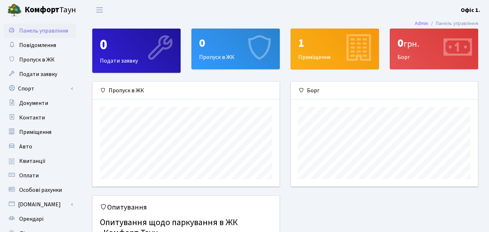
scroll to position [105, 187]
click at [38, 87] on link "Спорт" at bounding box center [40, 88] width 72 height 14
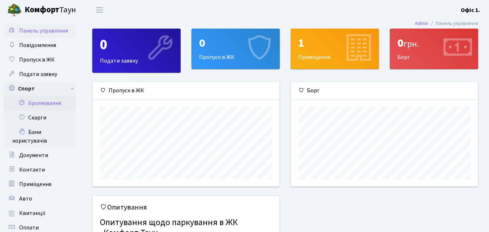
click at [55, 101] on link "Бронювання" at bounding box center [40, 103] width 72 height 14
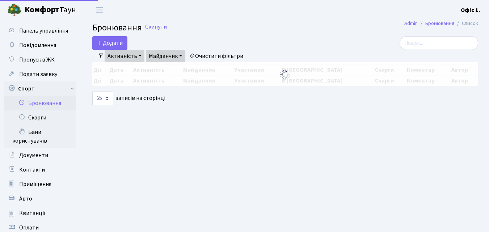
select select "25"
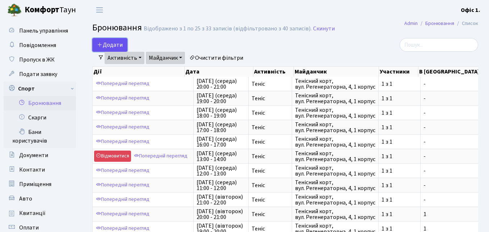
click at [118, 42] on button "Додати" at bounding box center [109, 45] width 35 height 14
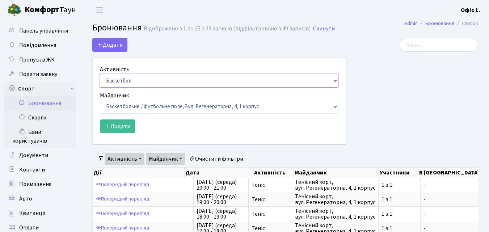
click at [336, 82] on select "Баскетбол Волейбол Йога Катання на роликах Настільний теніс Теніс Футбол Фітнес" at bounding box center [219, 81] width 239 height 14
select select "1"
click at [100, 74] on select "Баскетбол Волейбол Йога Катання на роликах Настільний теніс Теніс Футбол Фітнес" at bounding box center [219, 81] width 239 height 14
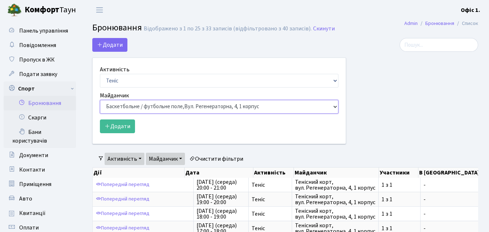
click at [335, 107] on select "Баскетбольне / футбольне поле, Вул. Регенераторна, 4, 1 корпус Баскетбольне пол…" at bounding box center [219, 107] width 239 height 14
select select "1"
click at [100, 100] on select "Баскетбольне / футбольне поле, Вул. Регенераторна, 4, 1 корпус Баскетбольне пол…" at bounding box center [219, 107] width 239 height 14
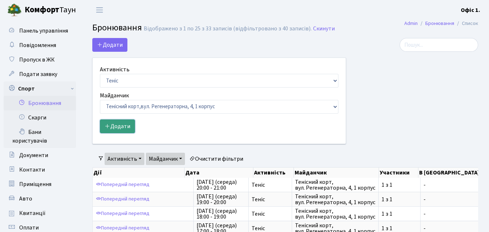
click at [118, 128] on button "Додати" at bounding box center [117, 127] width 35 height 14
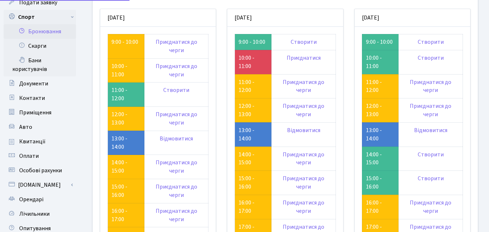
scroll to position [72, 0]
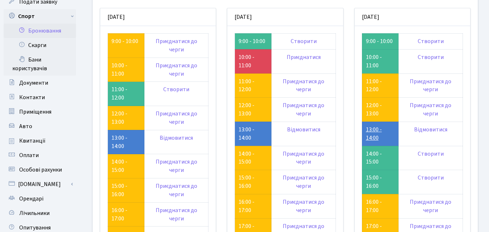
click at [377, 136] on link "13:00 - 14:00" at bounding box center [374, 134] width 16 height 16
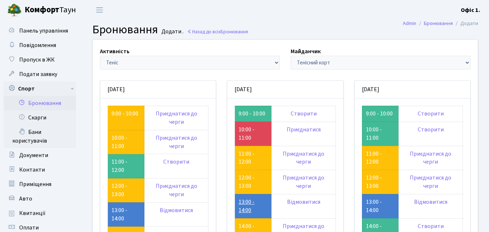
scroll to position [72, 0]
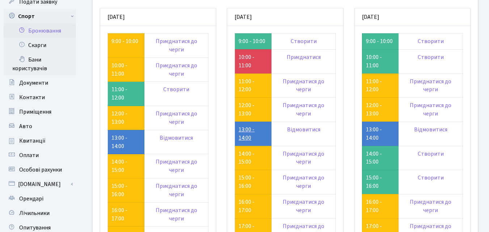
click at [244, 133] on link "13:00 - 14:00" at bounding box center [247, 134] width 16 height 16
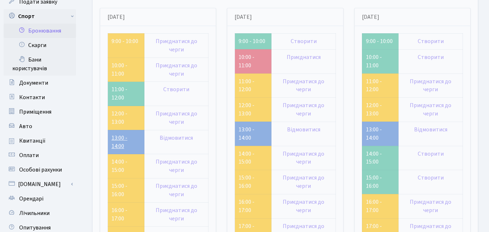
scroll to position [72, 0]
click at [116, 143] on link "13:00 - 14:00" at bounding box center [120, 142] width 16 height 16
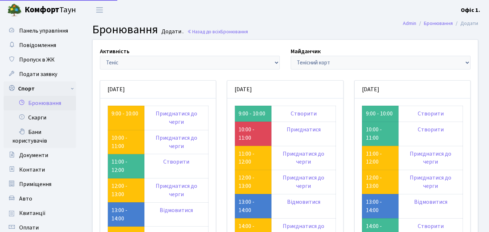
scroll to position [72, 0]
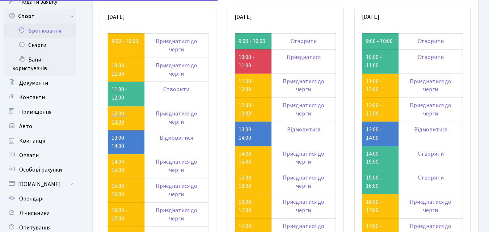
click at [117, 113] on link "12:00 - 13:00" at bounding box center [120, 118] width 16 height 16
click at [248, 108] on link "12:00 - 13:00" at bounding box center [247, 109] width 16 height 16
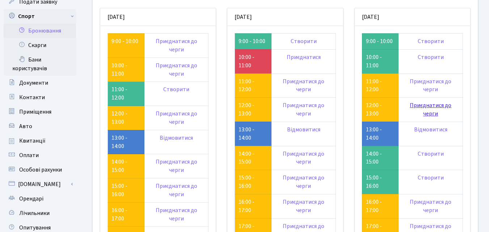
scroll to position [72, 0]
click at [374, 112] on link "12:00 - 13:00" at bounding box center [374, 109] width 16 height 16
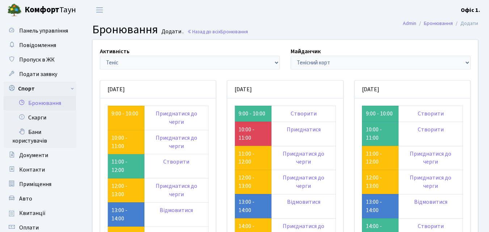
scroll to position [72, 0]
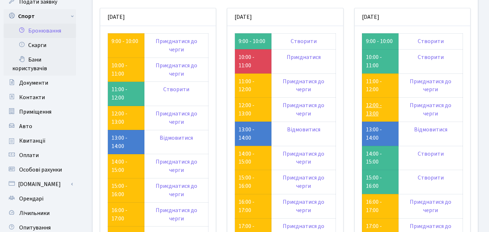
click at [373, 110] on link "12:00 - 13:00" at bounding box center [374, 109] width 16 height 16
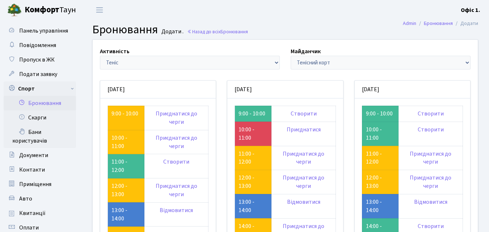
scroll to position [72, 0]
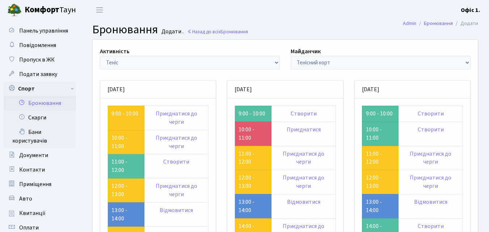
scroll to position [72, 0]
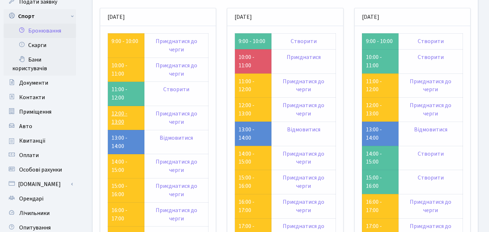
click at [121, 119] on link "12:00 - 13:00" at bounding box center [120, 118] width 16 height 16
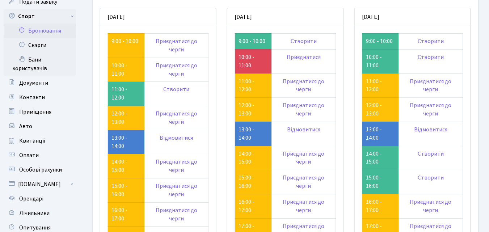
scroll to position [72, 0]
